Goal: Task Accomplishment & Management: Use online tool/utility

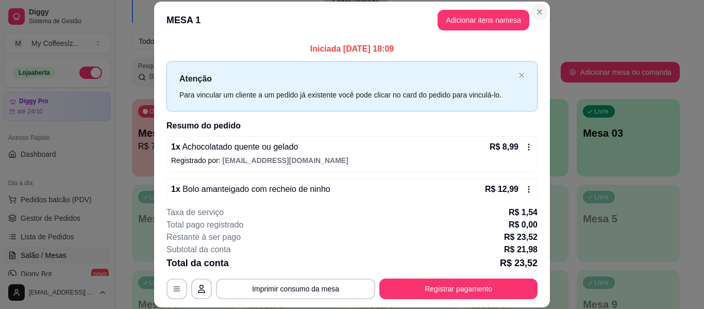
scroll to position [103, 0]
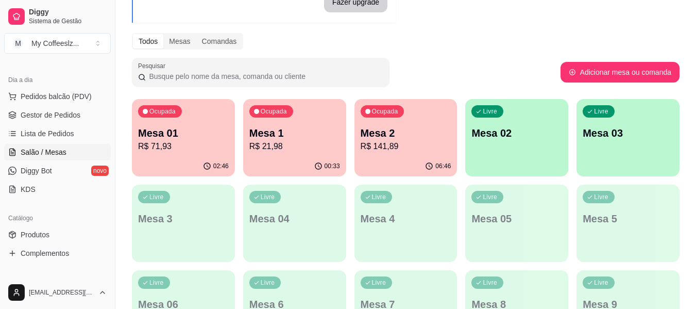
click at [504, 140] on p "Mesa 02" at bounding box center [517, 133] width 91 height 14
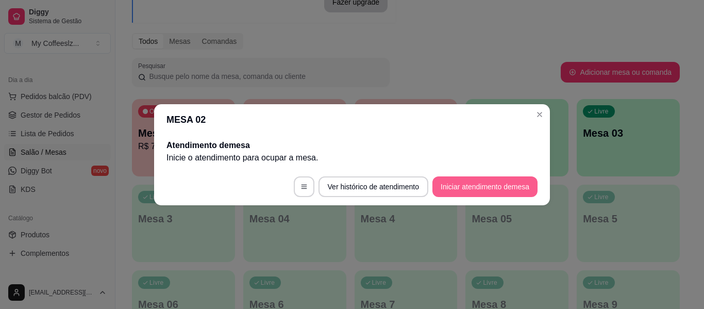
click at [461, 188] on button "Iniciar atendimento de mesa" at bounding box center [484, 186] width 105 height 21
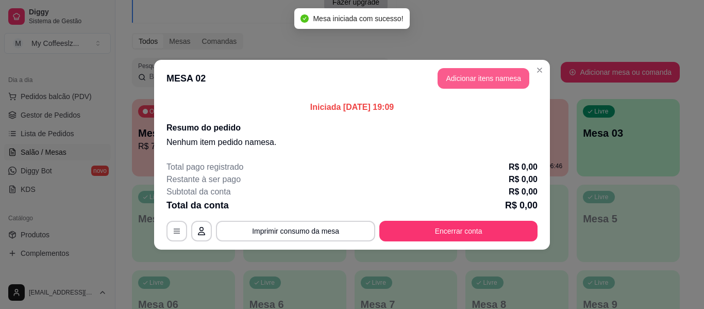
click at [484, 76] on button "Adicionar itens na mesa" at bounding box center [484, 78] width 92 height 21
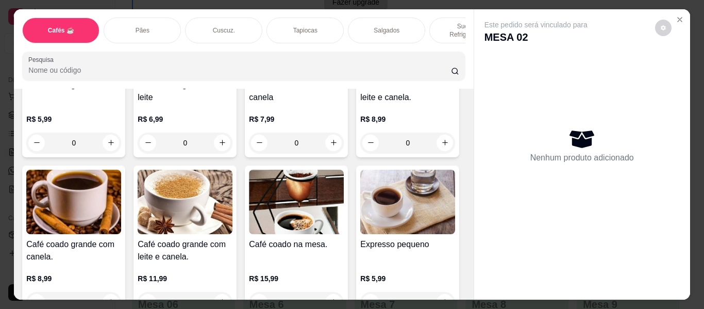
scroll to position [309, 0]
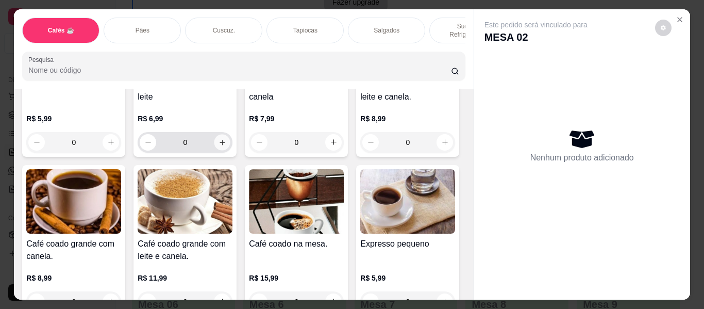
click at [225, 140] on icon "increase-product-quantity" at bounding box center [222, 142] width 5 height 5
type input "1"
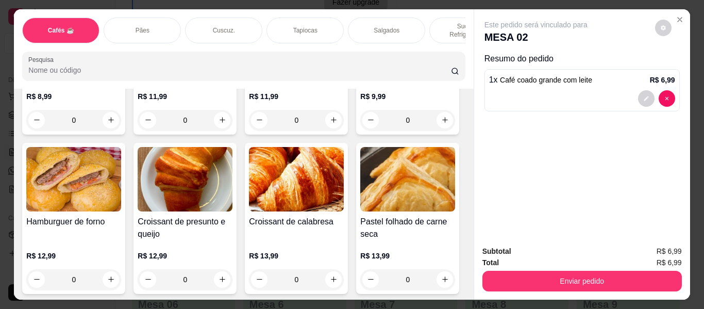
scroll to position [3298, 0]
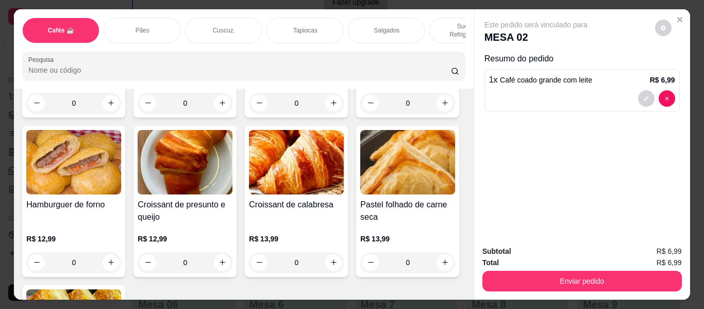
type input "1"
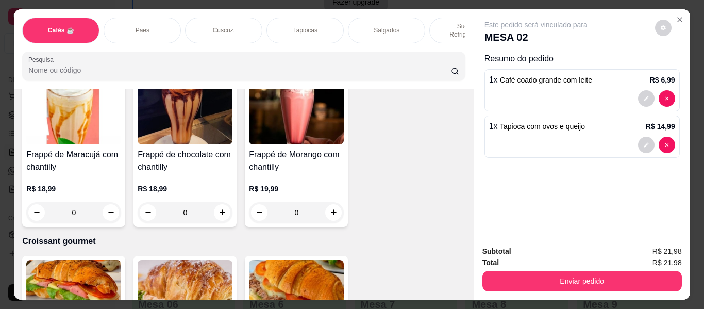
scroll to position [5257, 0]
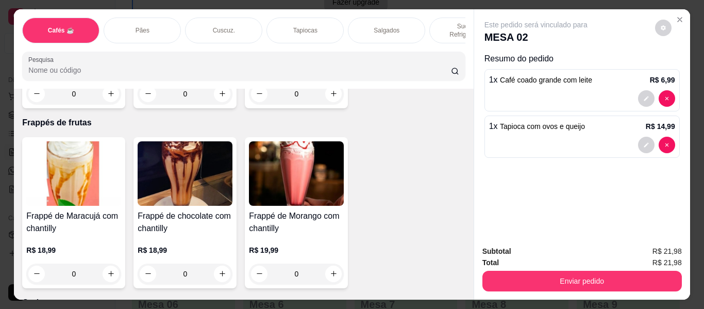
type input "1"
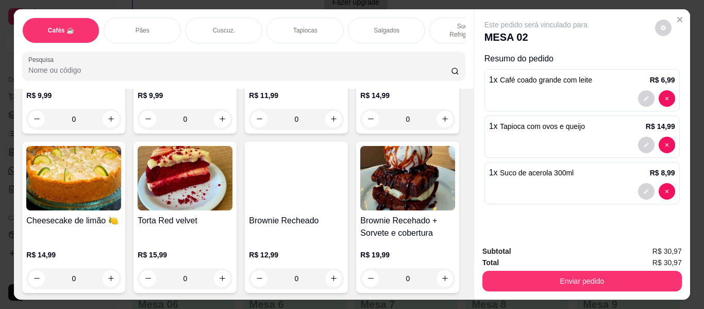
scroll to position [4690, 0]
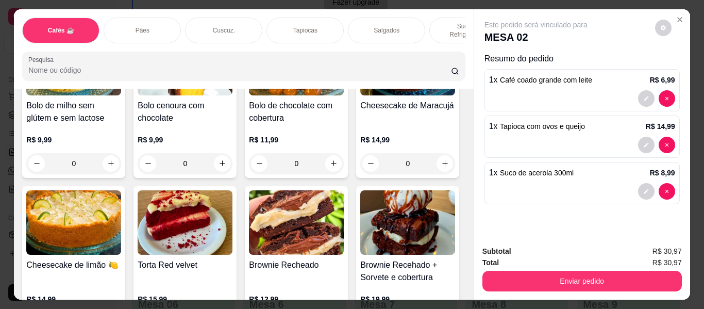
click at [302, 26] on p "Tapiocas" at bounding box center [305, 30] width 24 height 8
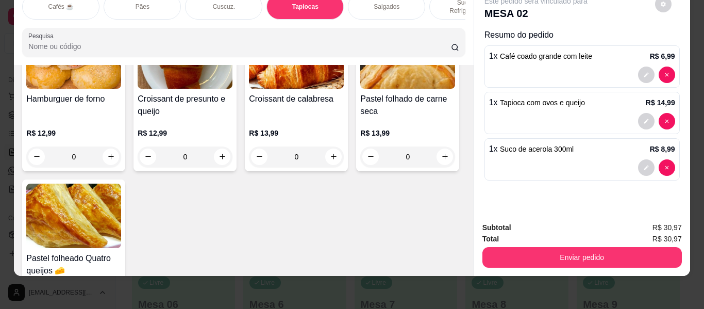
scroll to position [3432, 0]
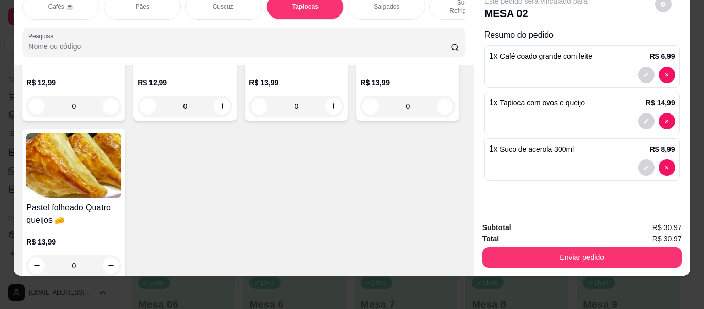
type input "1"
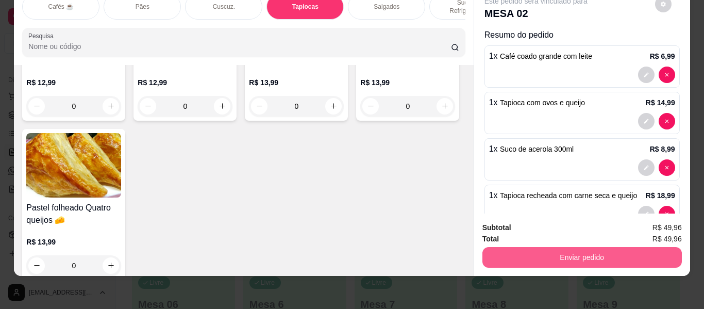
click at [559, 247] on button "Enviar pedido" at bounding box center [581, 257] width 199 height 21
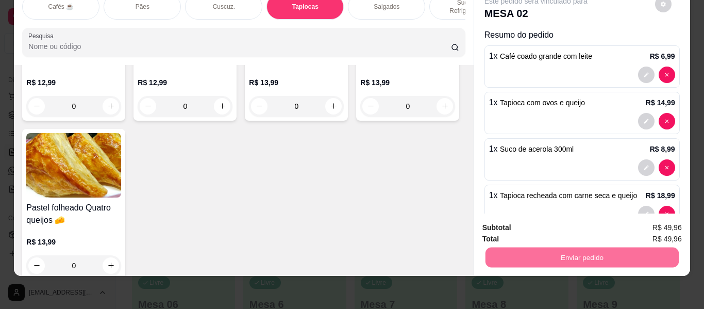
click at [583, 226] on button "Registrar cliente" at bounding box center [586, 223] width 66 height 19
click at [553, 253] on button "Enviar pedido" at bounding box center [581, 257] width 193 height 20
click at [651, 221] on button "Enviar pedido" at bounding box center [655, 223] width 57 height 19
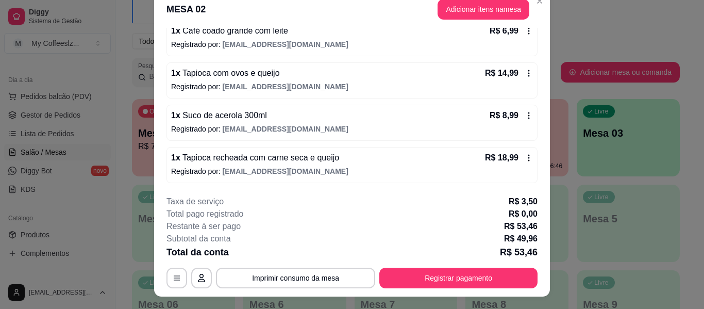
scroll to position [0, 0]
